Goal: Information Seeking & Learning: Learn about a topic

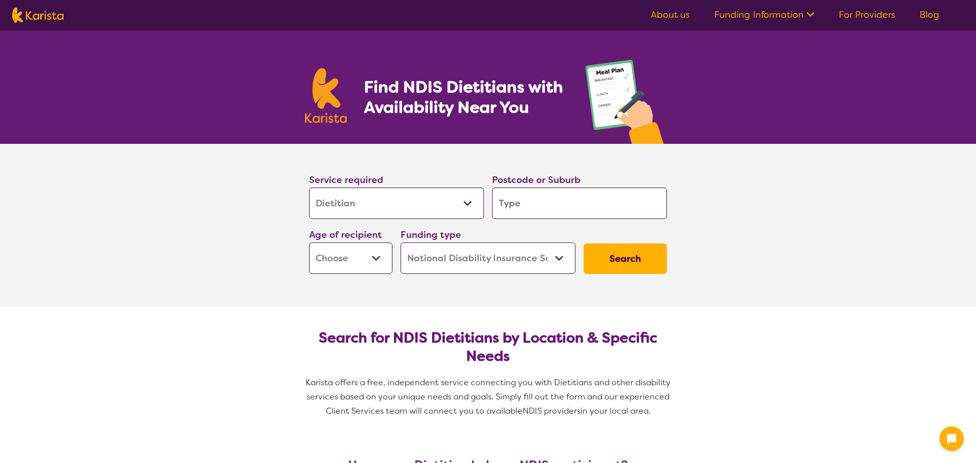
select select "Dietitian"
select select "NDIS"
select select "Dietitian"
select select "NDIS"
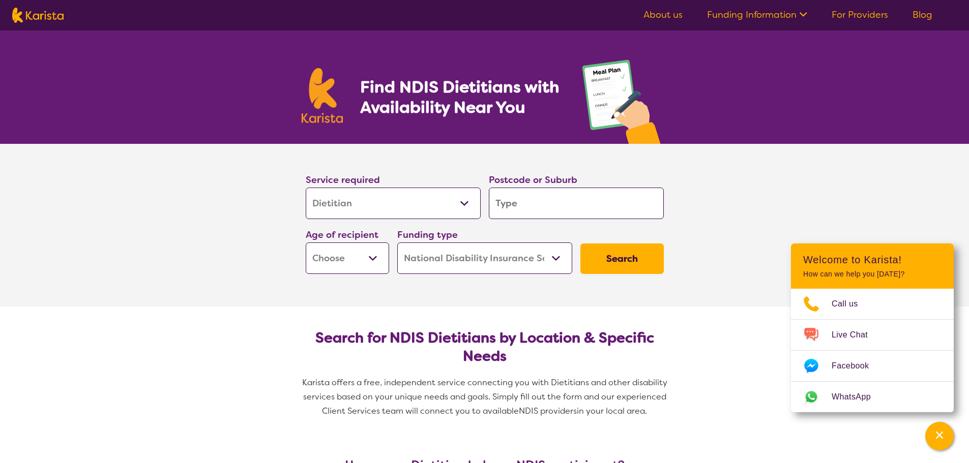
click at [514, 196] on input "search" at bounding box center [576, 204] width 175 height 32
type input "m"
type input "me"
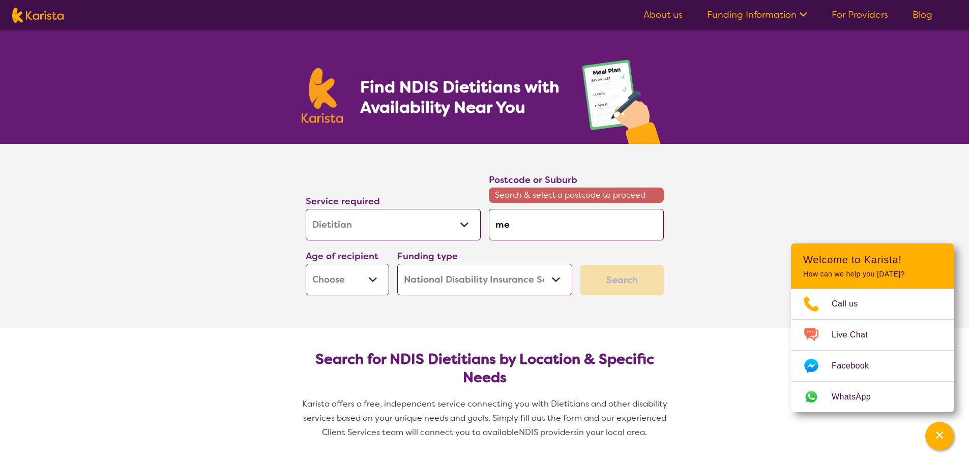
type input "[PERSON_NAME]"
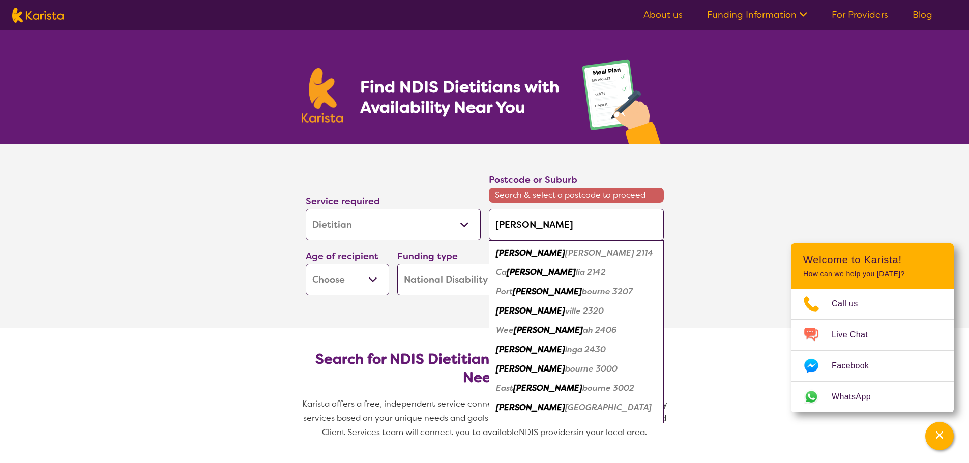
type input "melb"
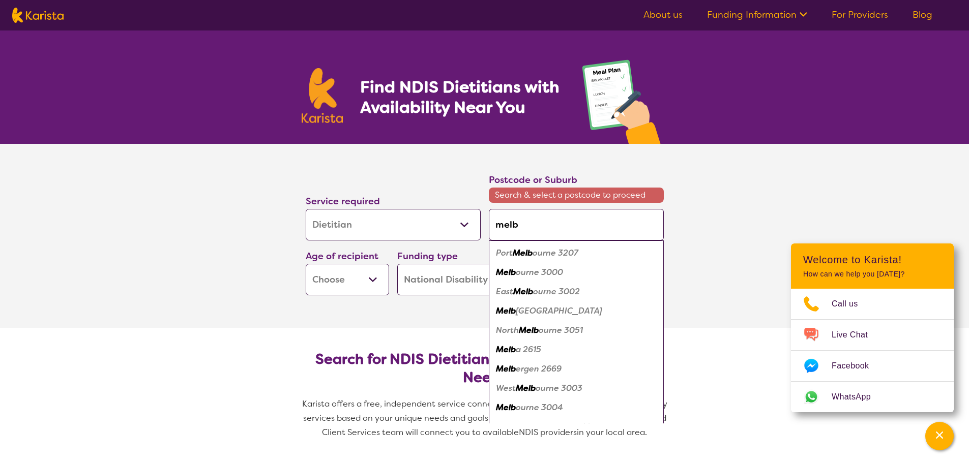
click at [536, 276] on em "ourne 3000" at bounding box center [539, 272] width 47 height 11
type input "3000"
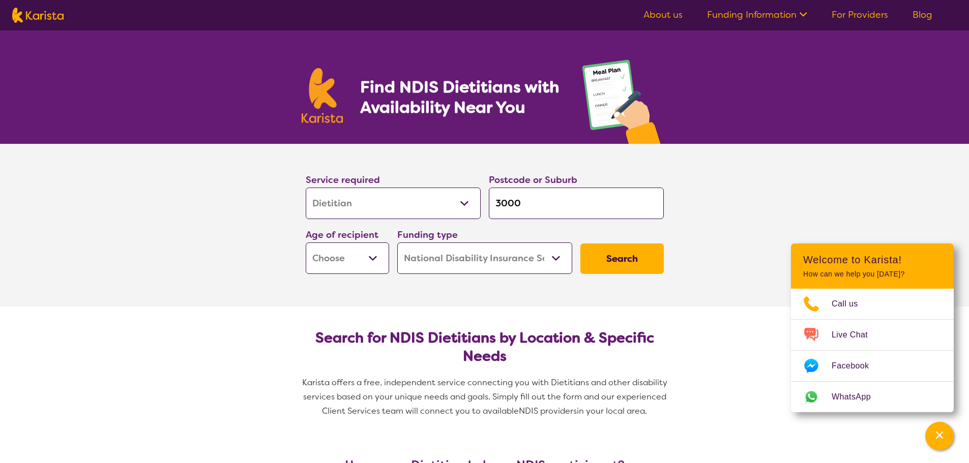
click at [608, 255] on button "Search" at bounding box center [621, 259] width 83 height 31
click at [316, 246] on select "Early Childhood - 0 to 9 Child - 10 to 11 Adolescent - 12 to 17 Adult - 18 to 6…" at bounding box center [347, 259] width 83 height 32
select select "AD"
click at [306, 243] on select "Early Childhood - 0 to 9 Child - 10 to 11 Adolescent - 12 to 17 Adult - 18 to 6…" at bounding box center [347, 259] width 83 height 32
select select "AD"
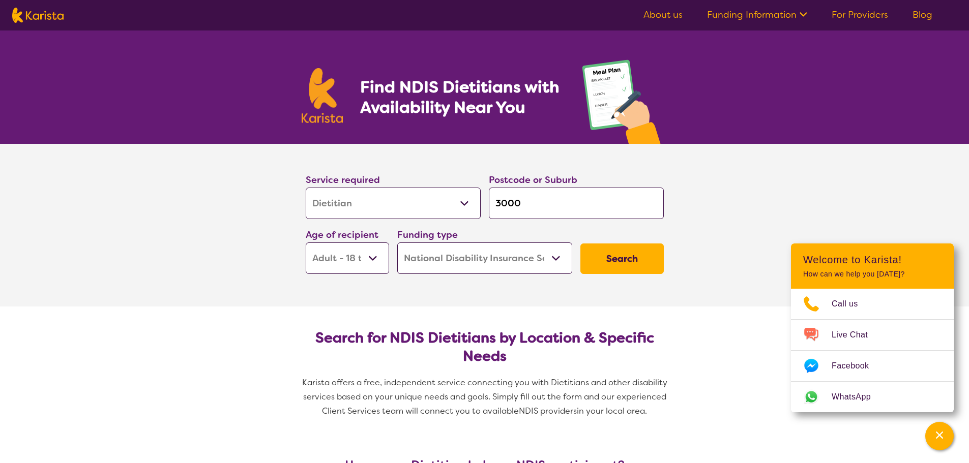
click at [613, 258] on button "Search" at bounding box center [621, 259] width 83 height 31
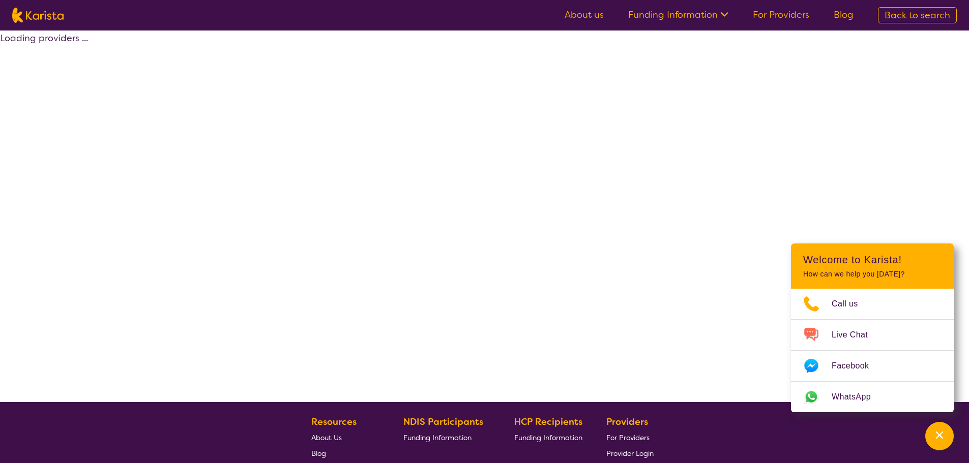
select select "by_score"
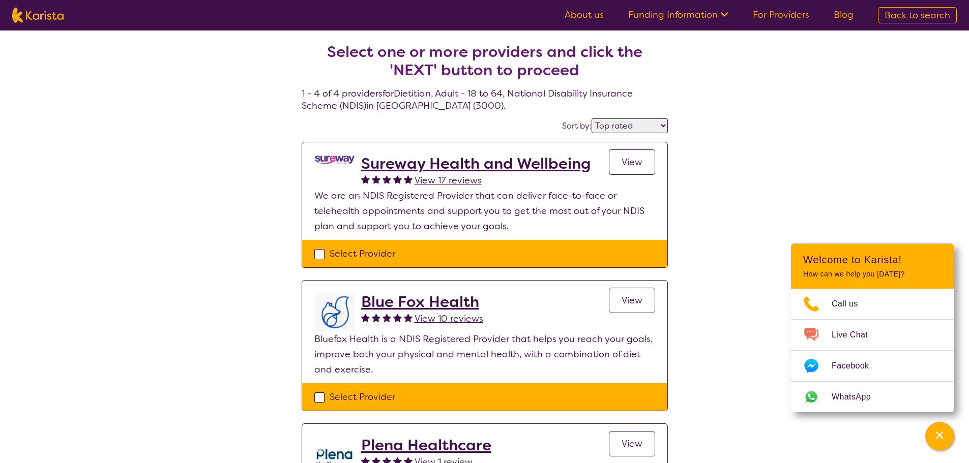
select select "Dietitian"
select select "AD"
select select "NDIS"
select select "Dietitian"
select select "AD"
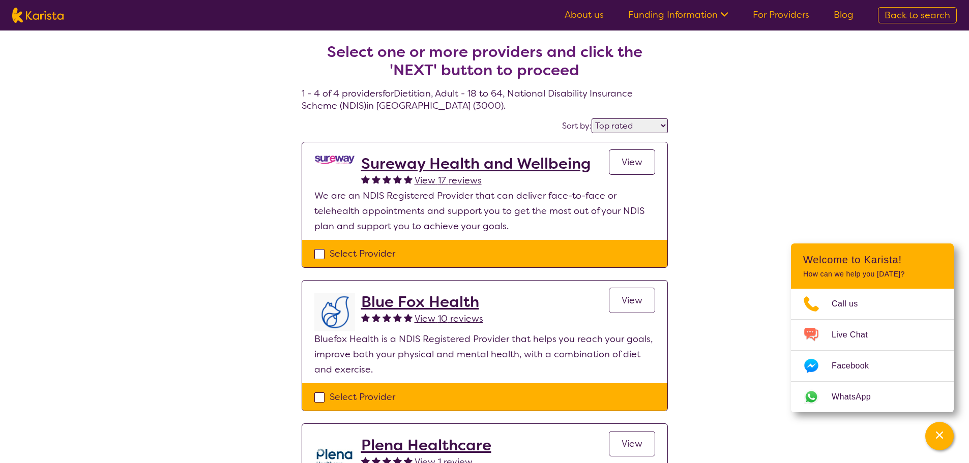
select select "NDIS"
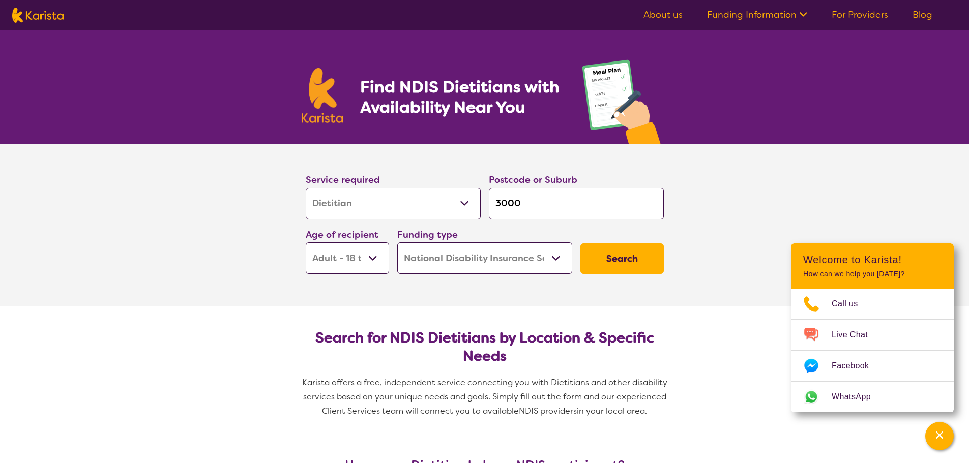
click at [558, 257] on select "Home Care Package (HCP) National Disability Insurance Scheme (NDIS) I don't know" at bounding box center [484, 259] width 175 height 32
select select "i-don-t-know"
click at [397, 243] on select "Home Care Package (HCP) National Disability Insurance Scheme (NDIS) I don't know" at bounding box center [484, 259] width 175 height 32
select select "i-don-t-know"
click at [631, 255] on button "Search" at bounding box center [621, 259] width 83 height 31
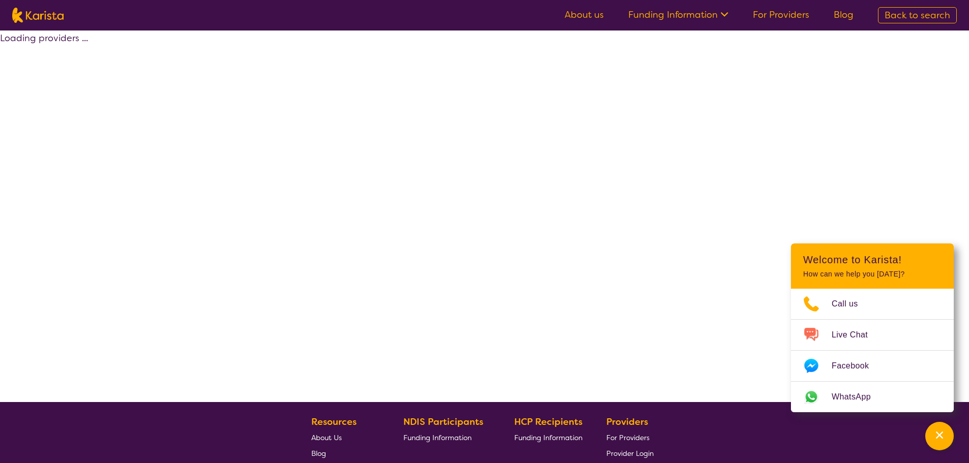
select select "Dietitian"
select select "AD"
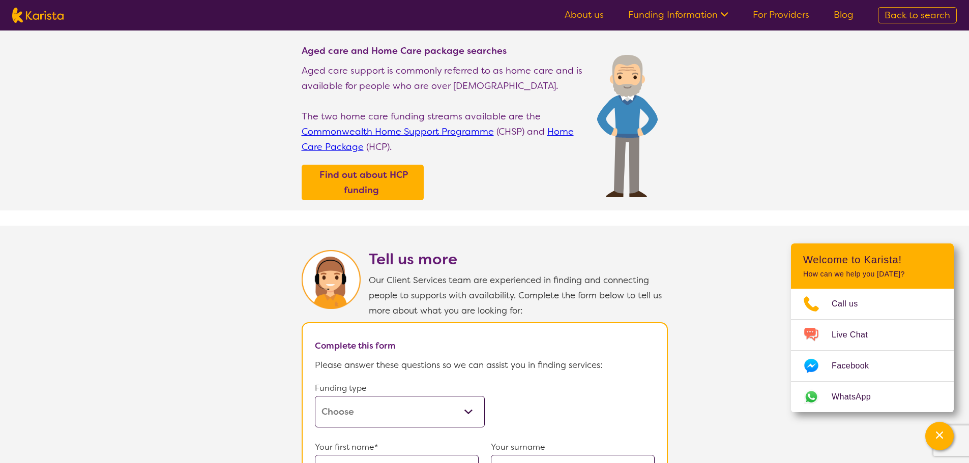
scroll to position [305, 0]
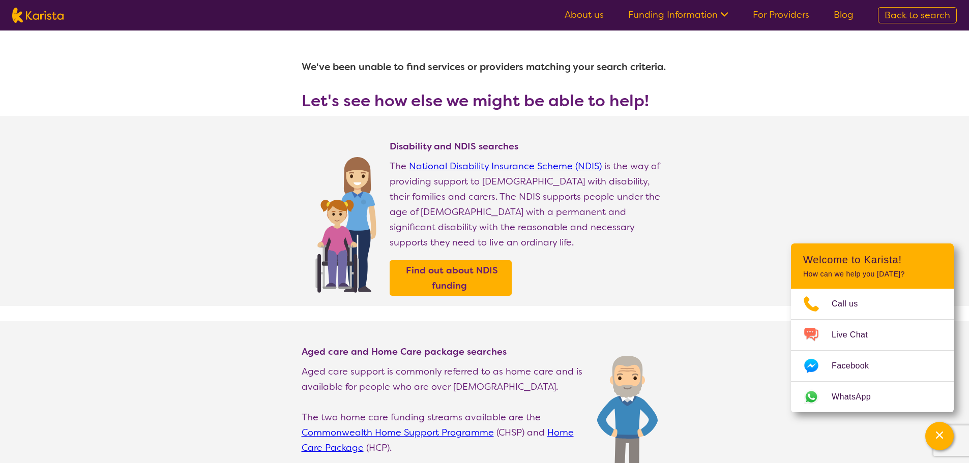
select select "Dietitian"
select select "AD"
select select "NDIS"
select select "Dietitian"
select select "AD"
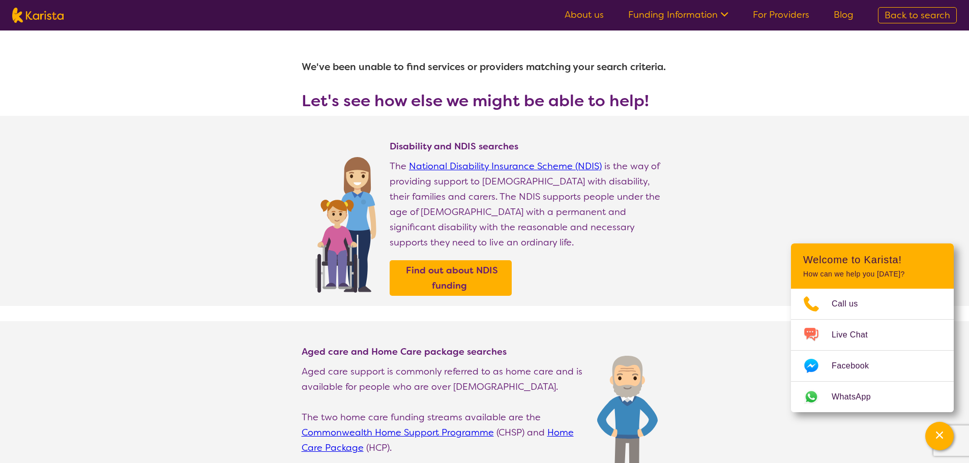
select select "NDIS"
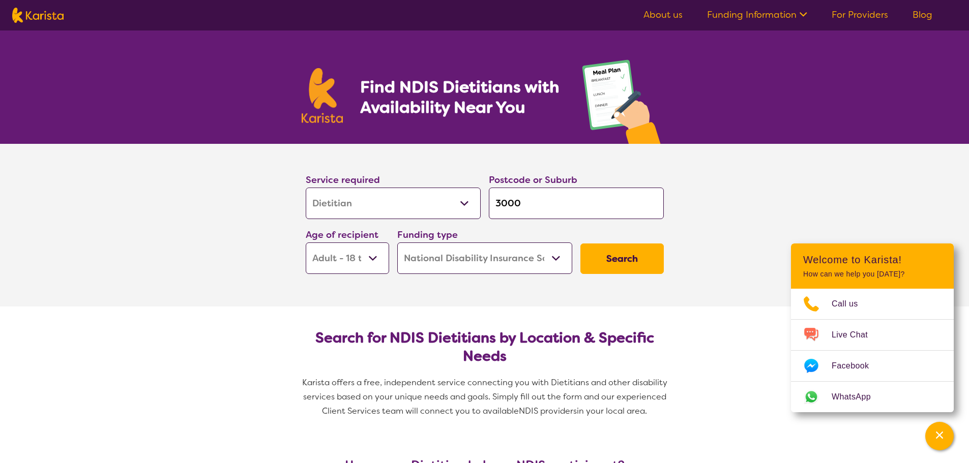
click at [655, 263] on button "Search" at bounding box center [621, 259] width 83 height 31
select select "by_score"
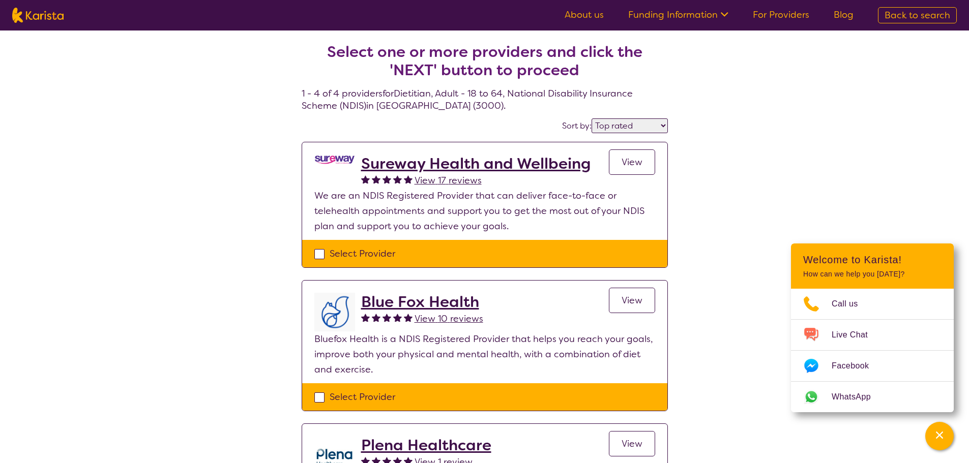
click at [429, 157] on h2 "Sureway Health and Wellbeing" at bounding box center [475, 164] width 229 height 18
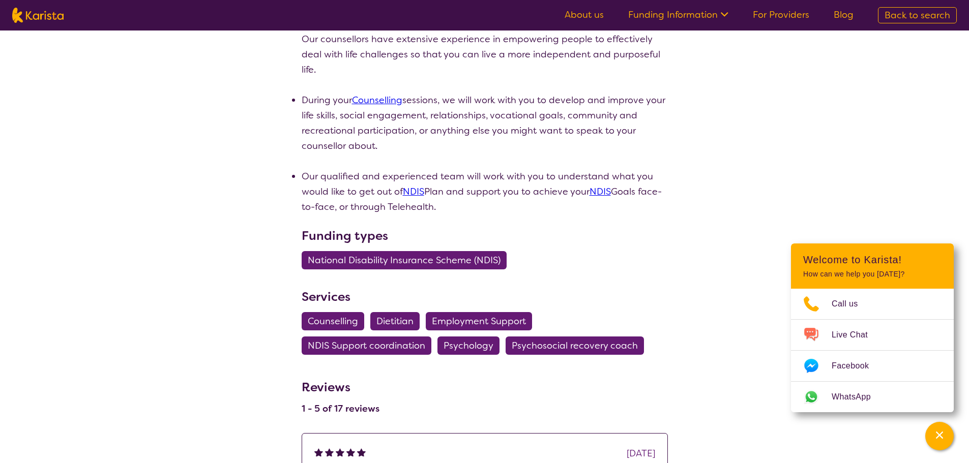
scroll to position [559, 0]
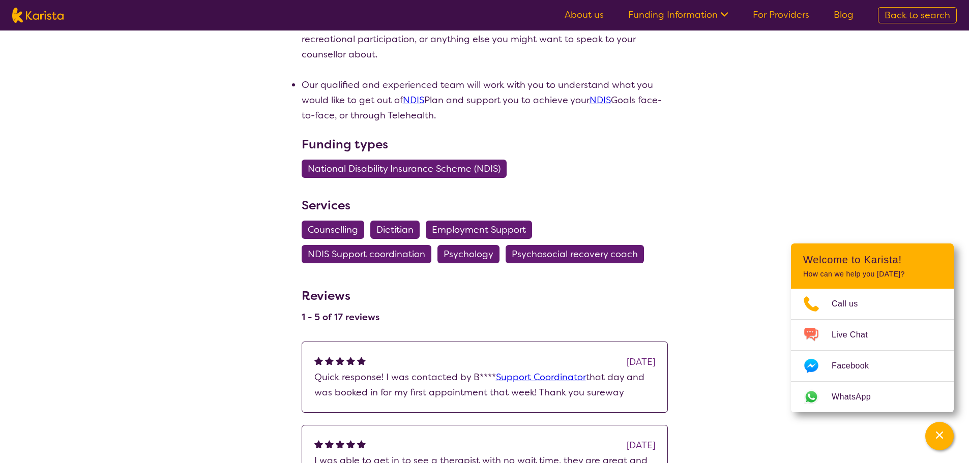
select select "by_score"
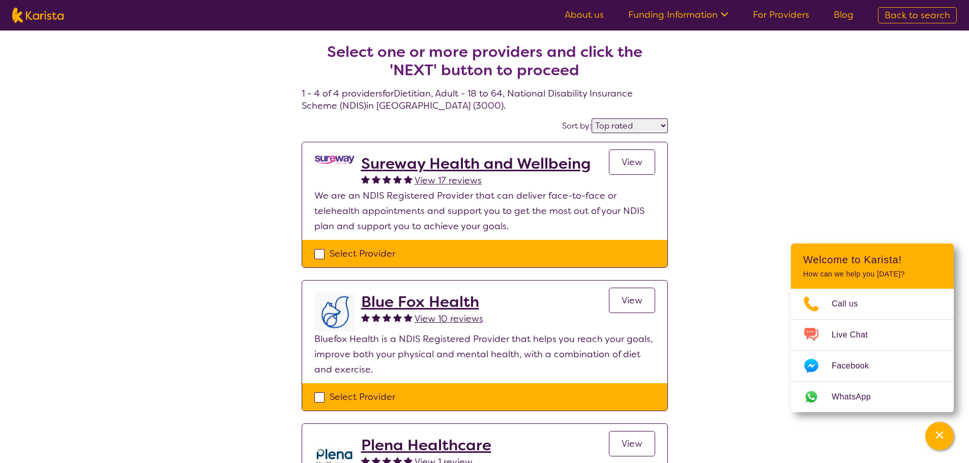
select select "Dietitian"
select select "AD"
select select "NDIS"
select select "Dietitian"
select select "AD"
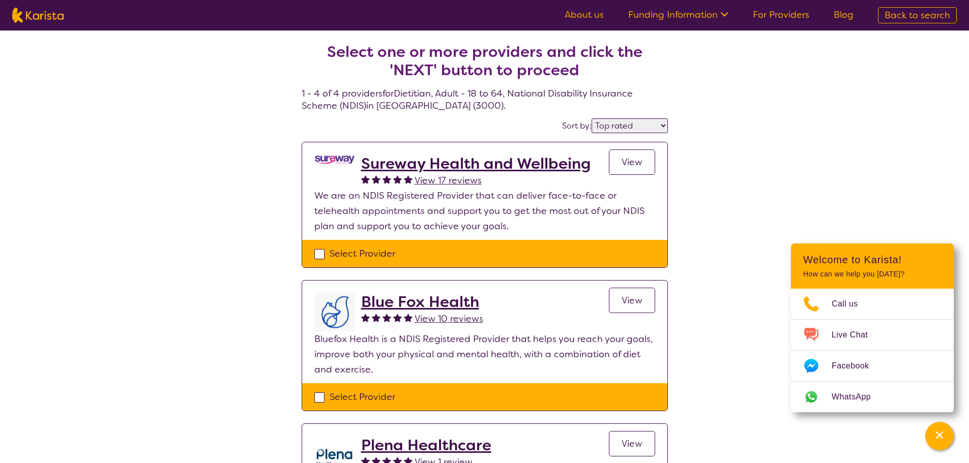
select select "NDIS"
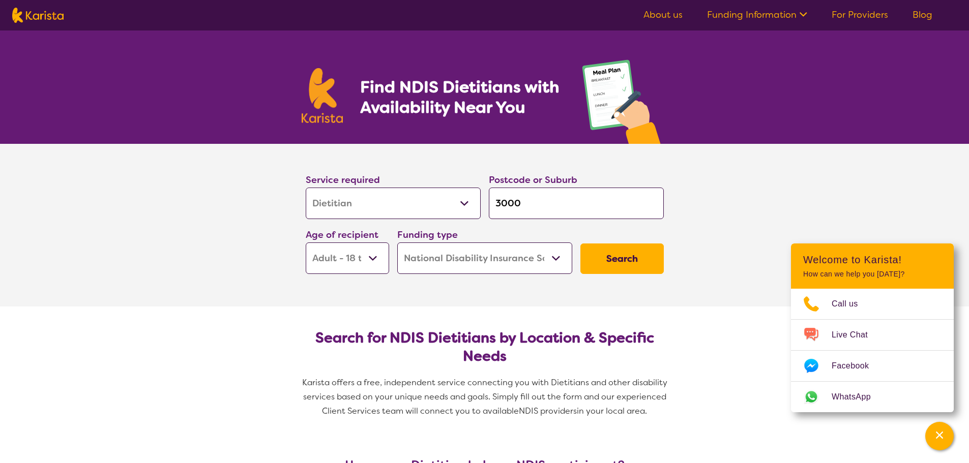
click at [623, 255] on button "Search" at bounding box center [621, 259] width 83 height 31
select select "by_score"
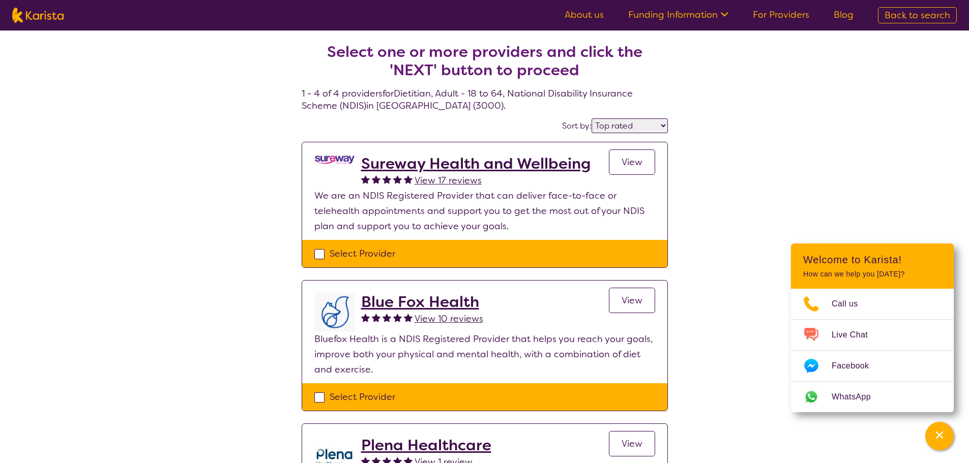
click at [626, 167] on span "View" at bounding box center [631, 162] width 21 height 12
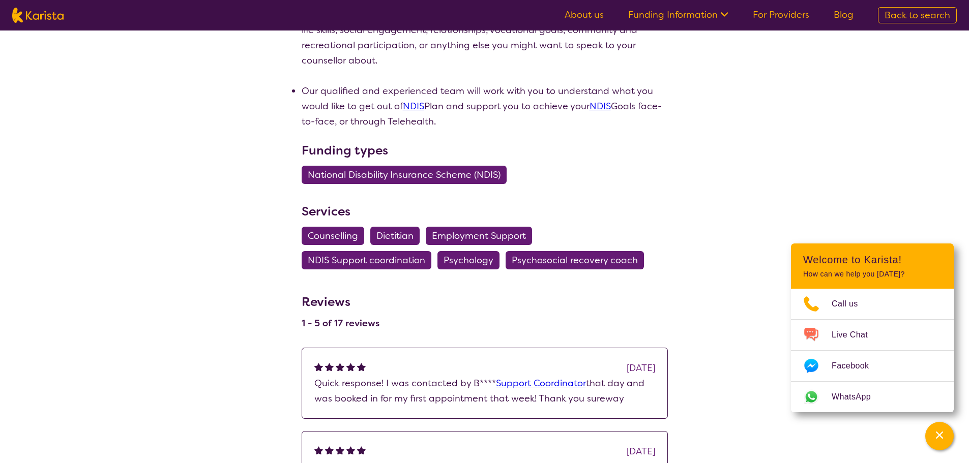
scroll to position [661, 0]
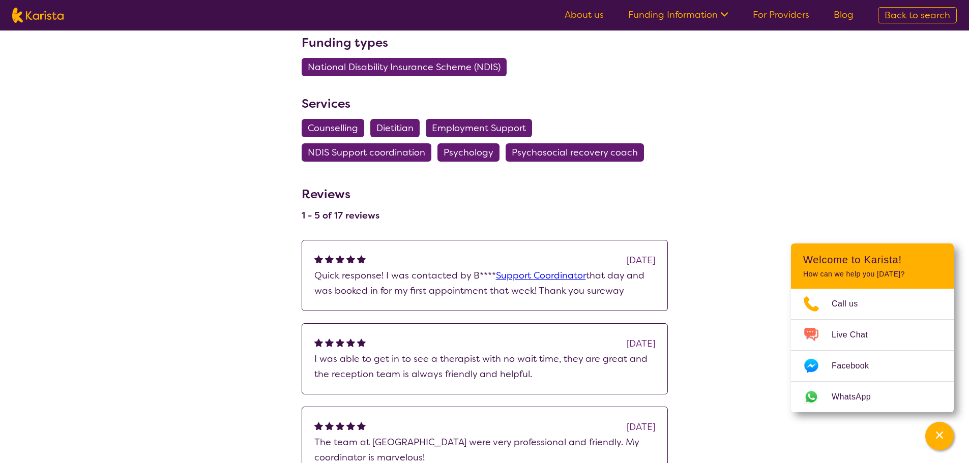
select select "by_score"
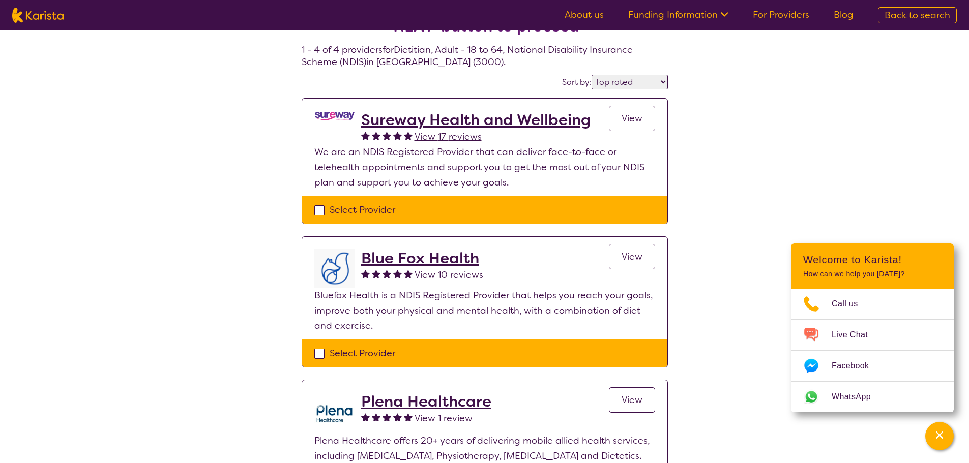
scroll to position [102, 0]
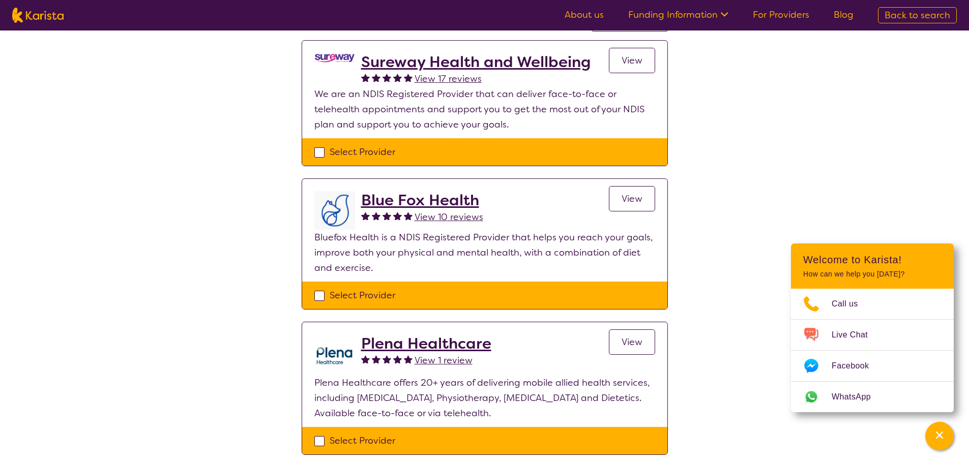
click at [444, 350] on h2 "Plena Healthcare" at bounding box center [426, 344] width 130 height 18
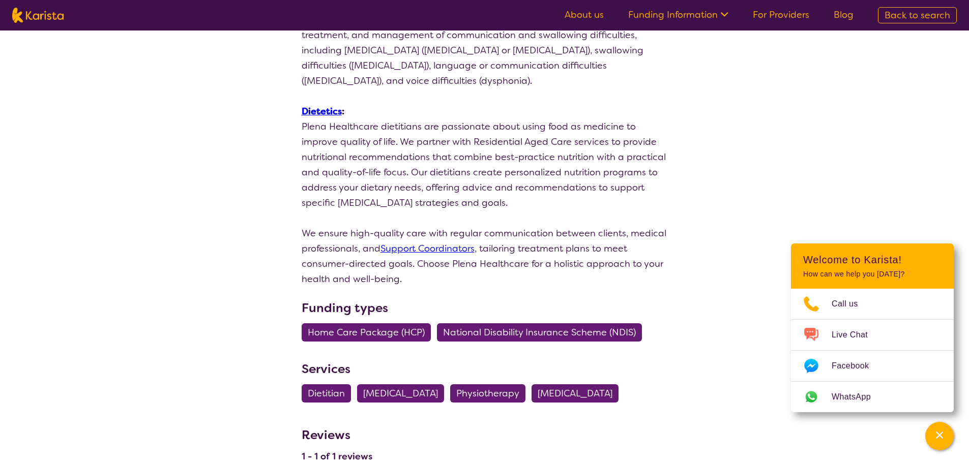
scroll to position [966, 0]
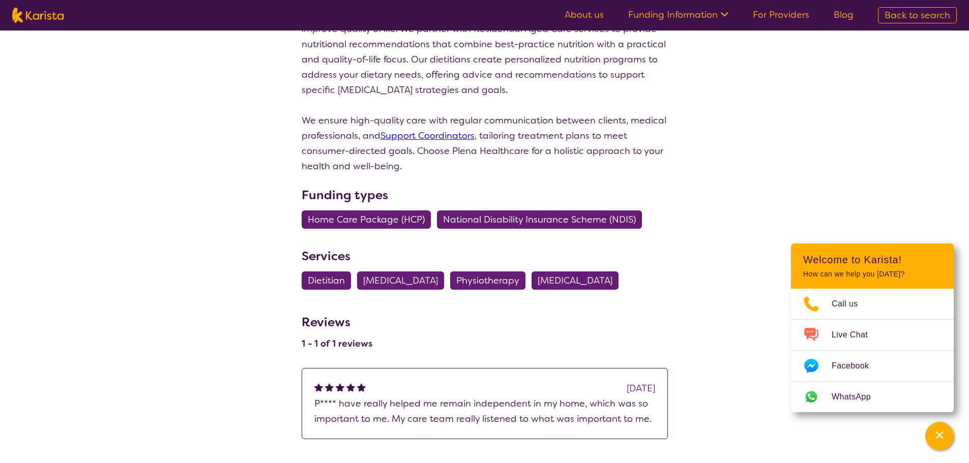
scroll to position [102, 0]
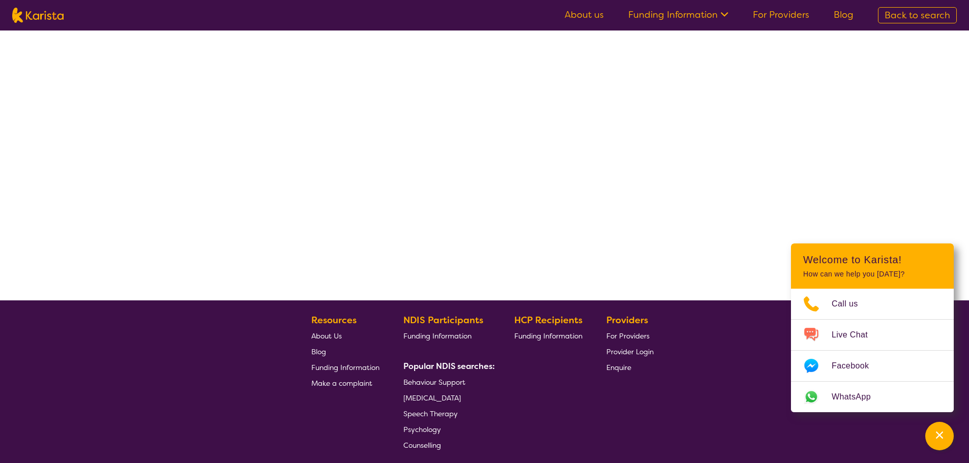
select select "by_score"
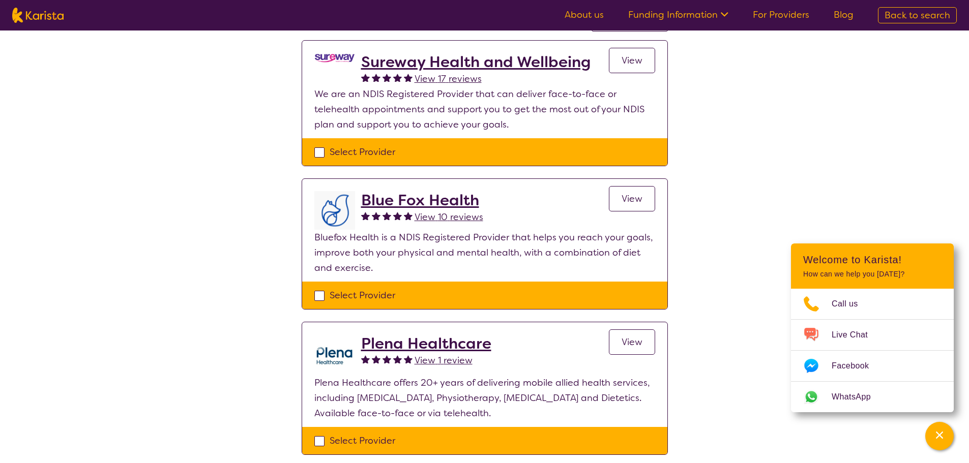
click at [621, 197] on link "View" at bounding box center [632, 198] width 46 height 25
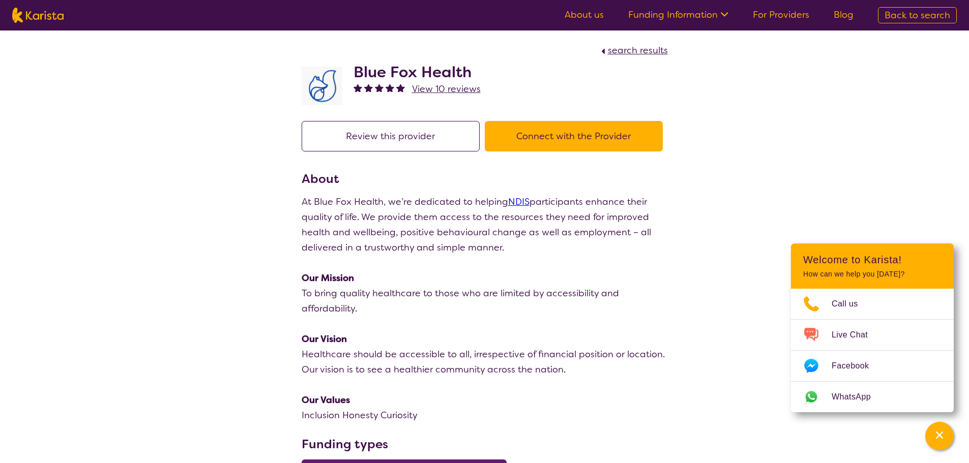
scroll to position [102, 0]
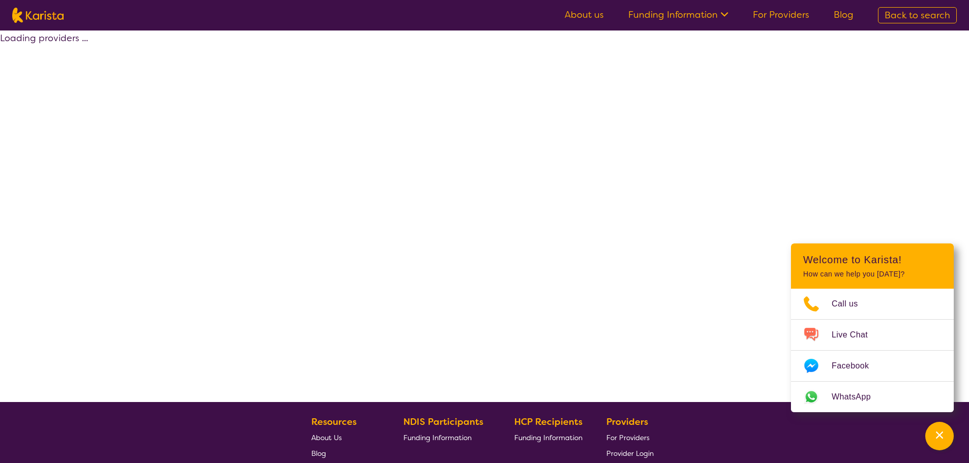
select select "Dietitian"
select select "AD"
select select "NDIS"
select select "Dietitian"
select select "AD"
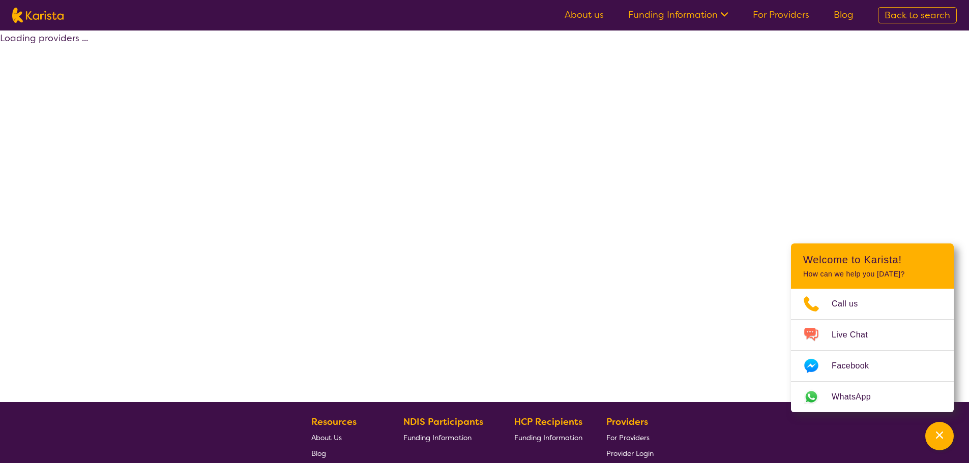
select select "NDIS"
